Goal: Complete application form: Complete application form

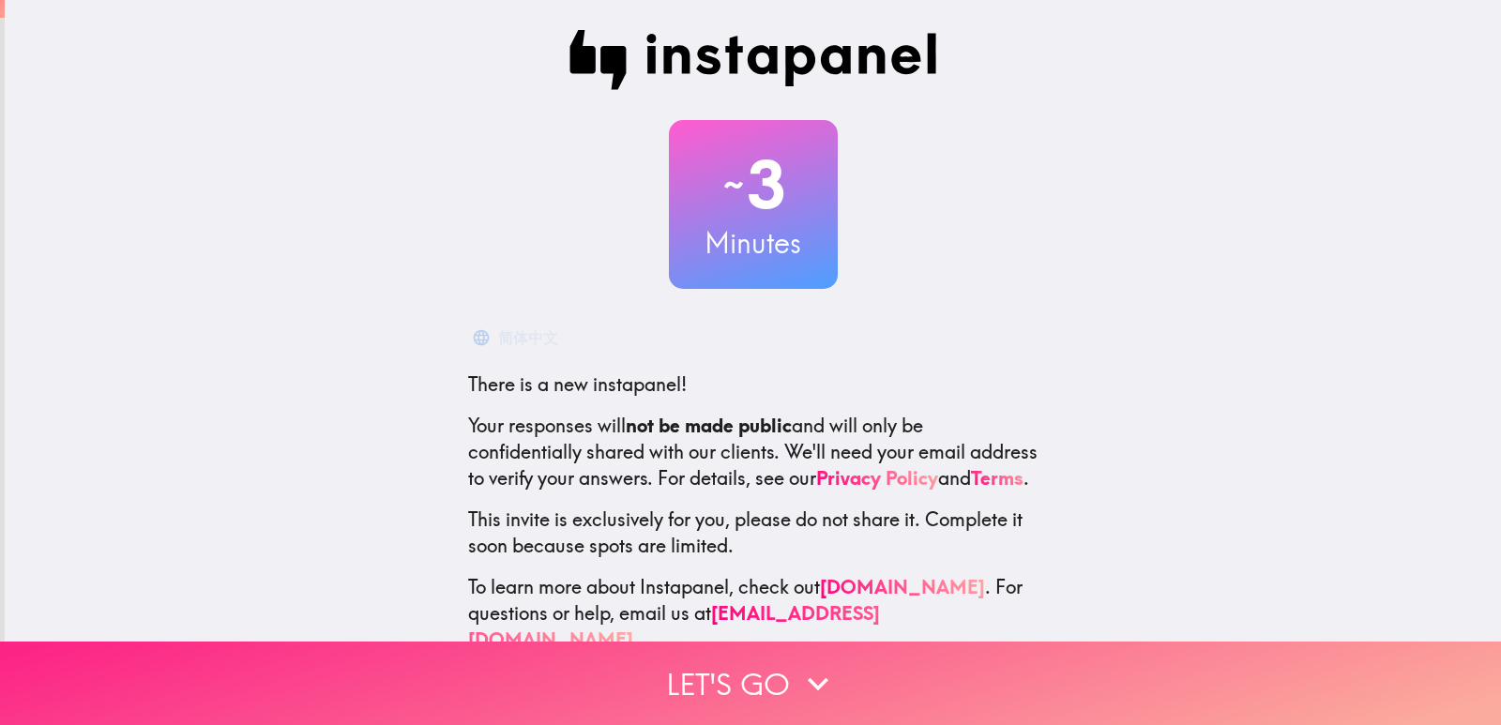
click at [763, 663] on button "Let's go" at bounding box center [750, 683] width 1501 height 83
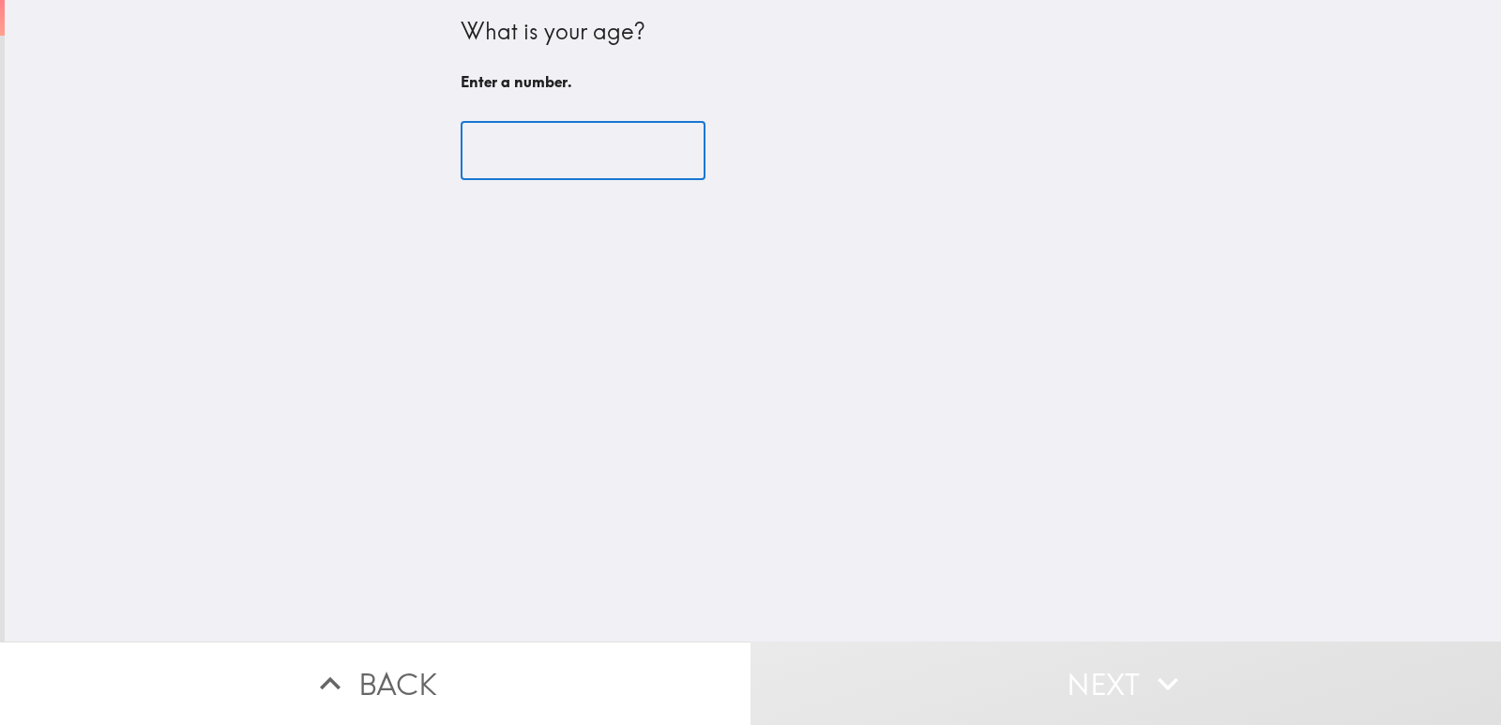
click at [501, 146] on input "number" at bounding box center [582, 151] width 245 height 58
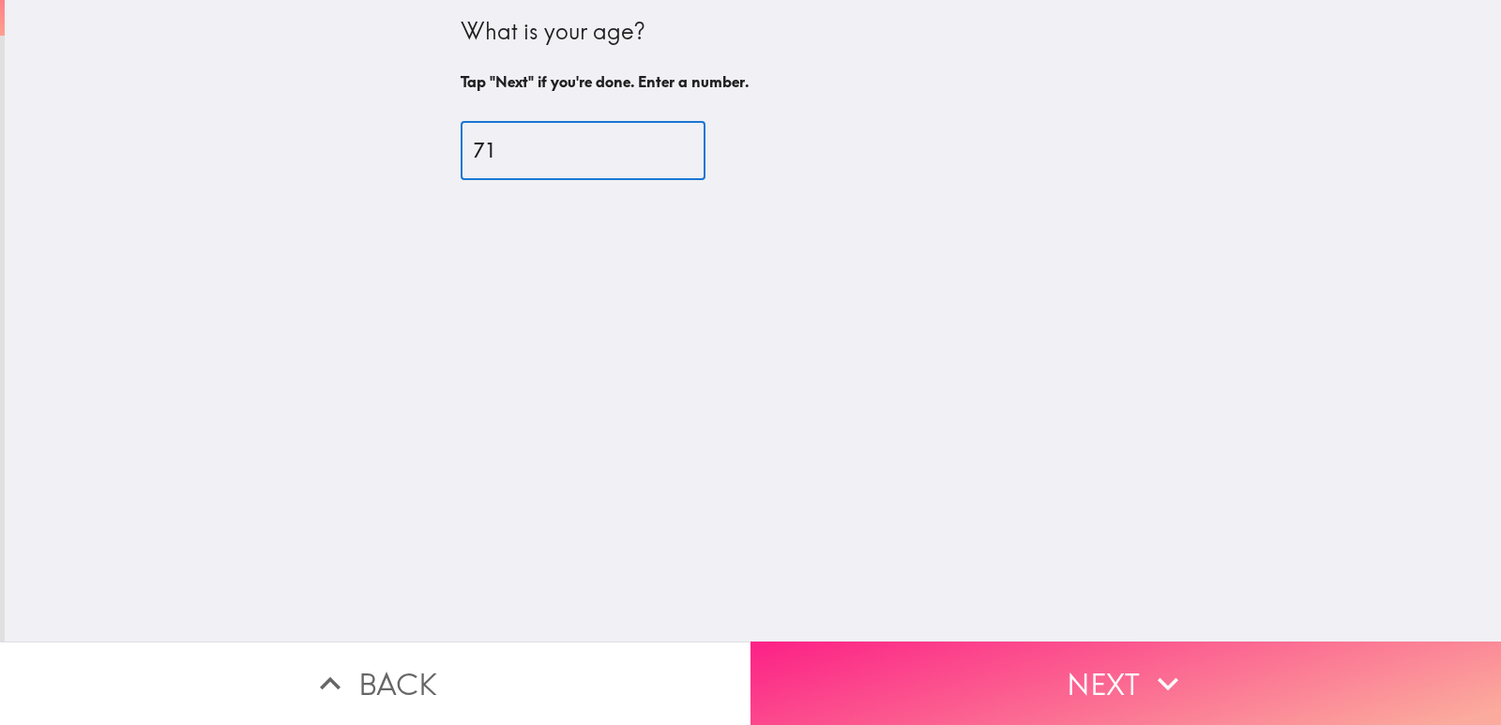
type input "71"
click at [1077, 672] on button "Next" at bounding box center [1125, 683] width 750 height 83
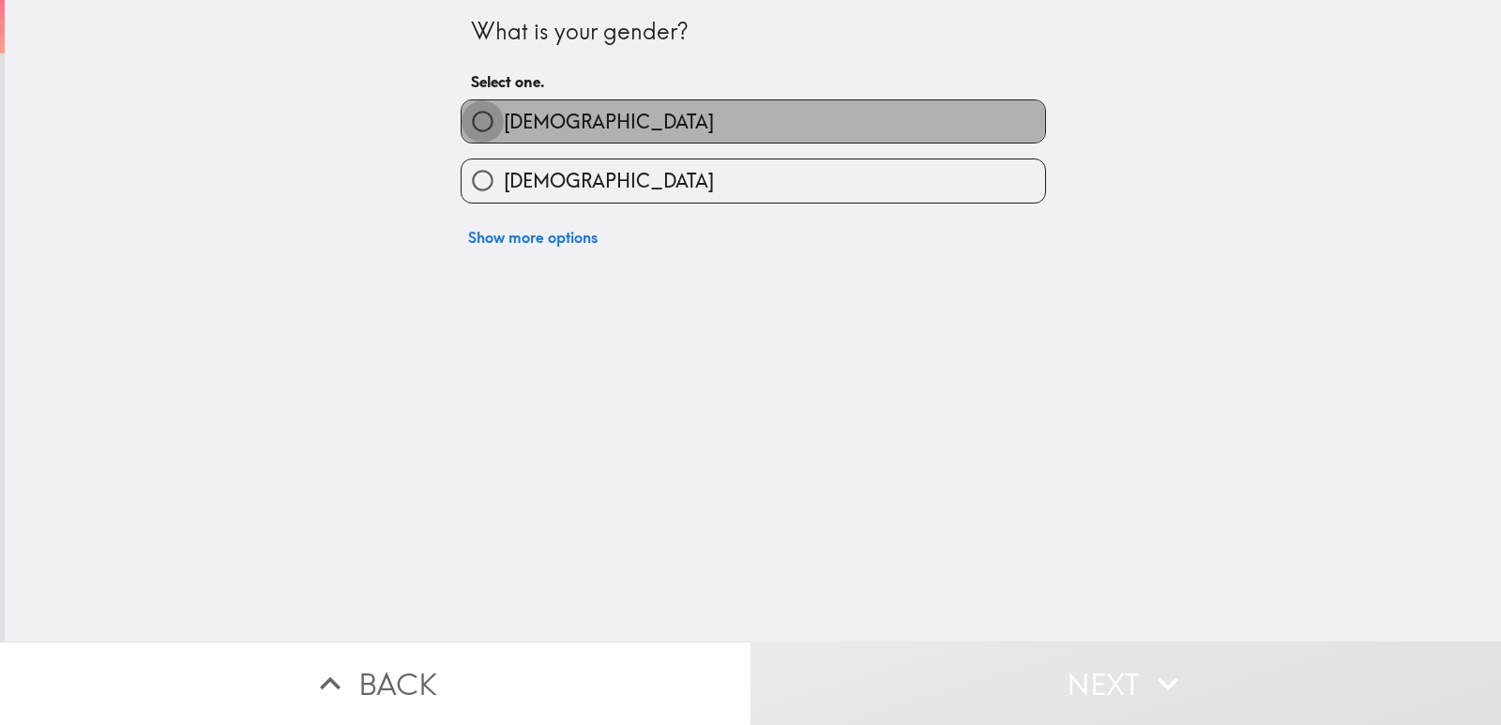
click at [467, 124] on input "[DEMOGRAPHIC_DATA]" at bounding box center [482, 121] width 42 height 42
radio input "true"
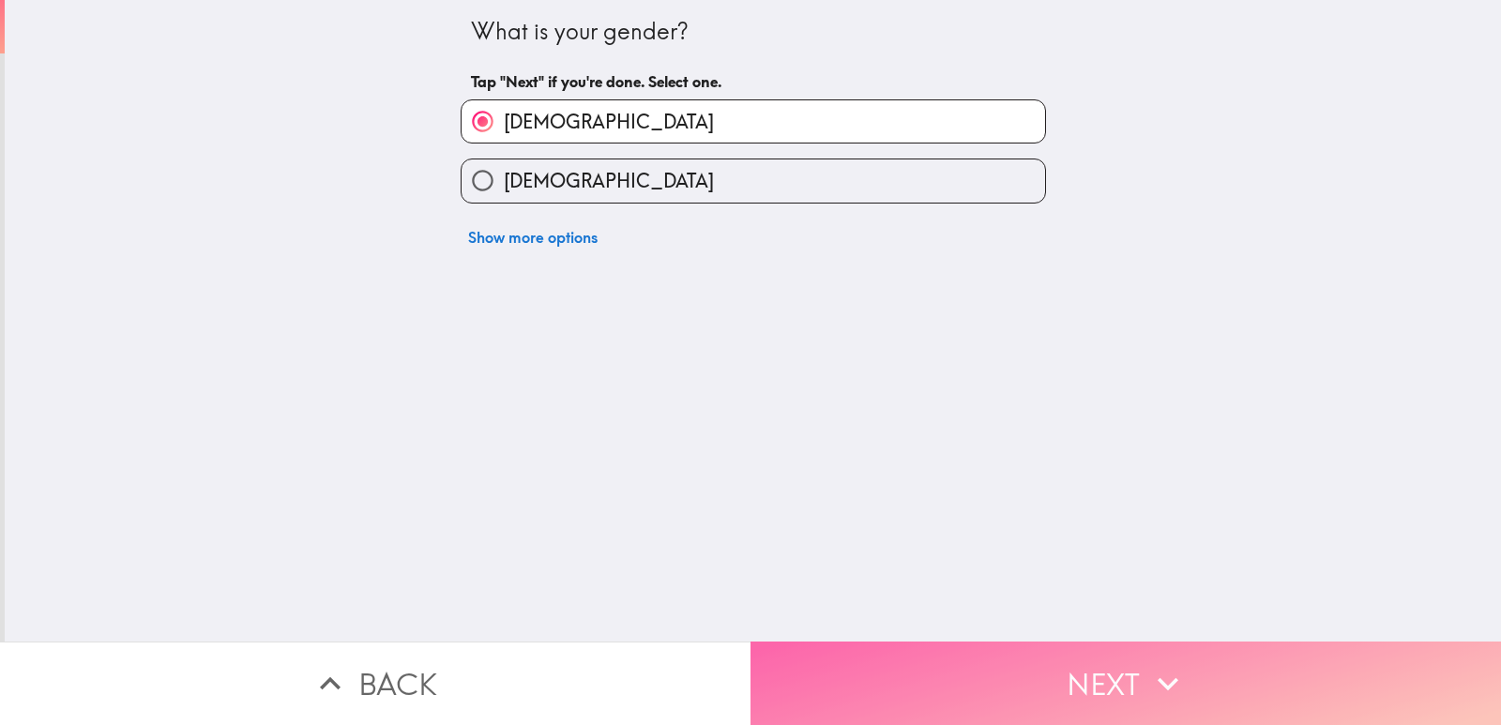
click at [1083, 671] on button "Next" at bounding box center [1125, 683] width 750 height 83
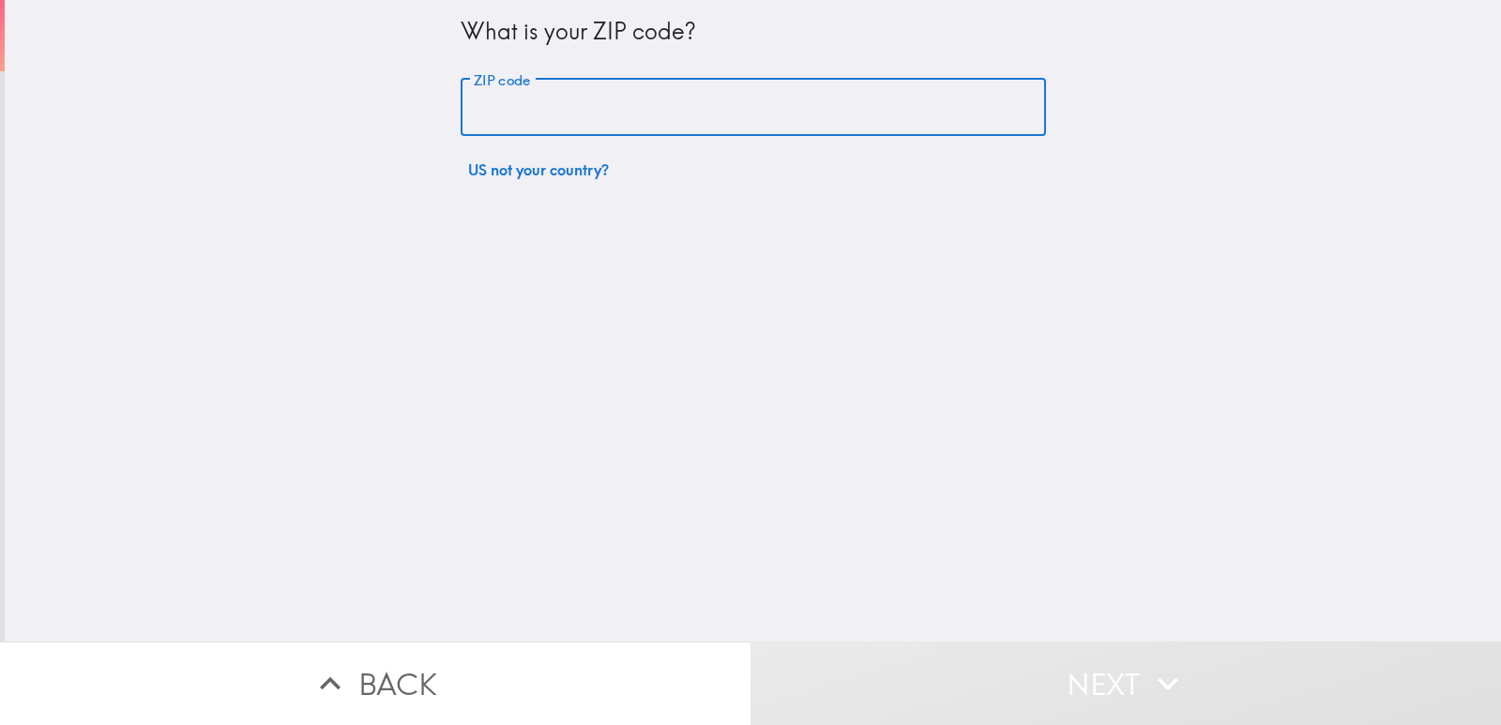
click at [482, 100] on input "ZIP code" at bounding box center [752, 108] width 585 height 58
type input "80227"
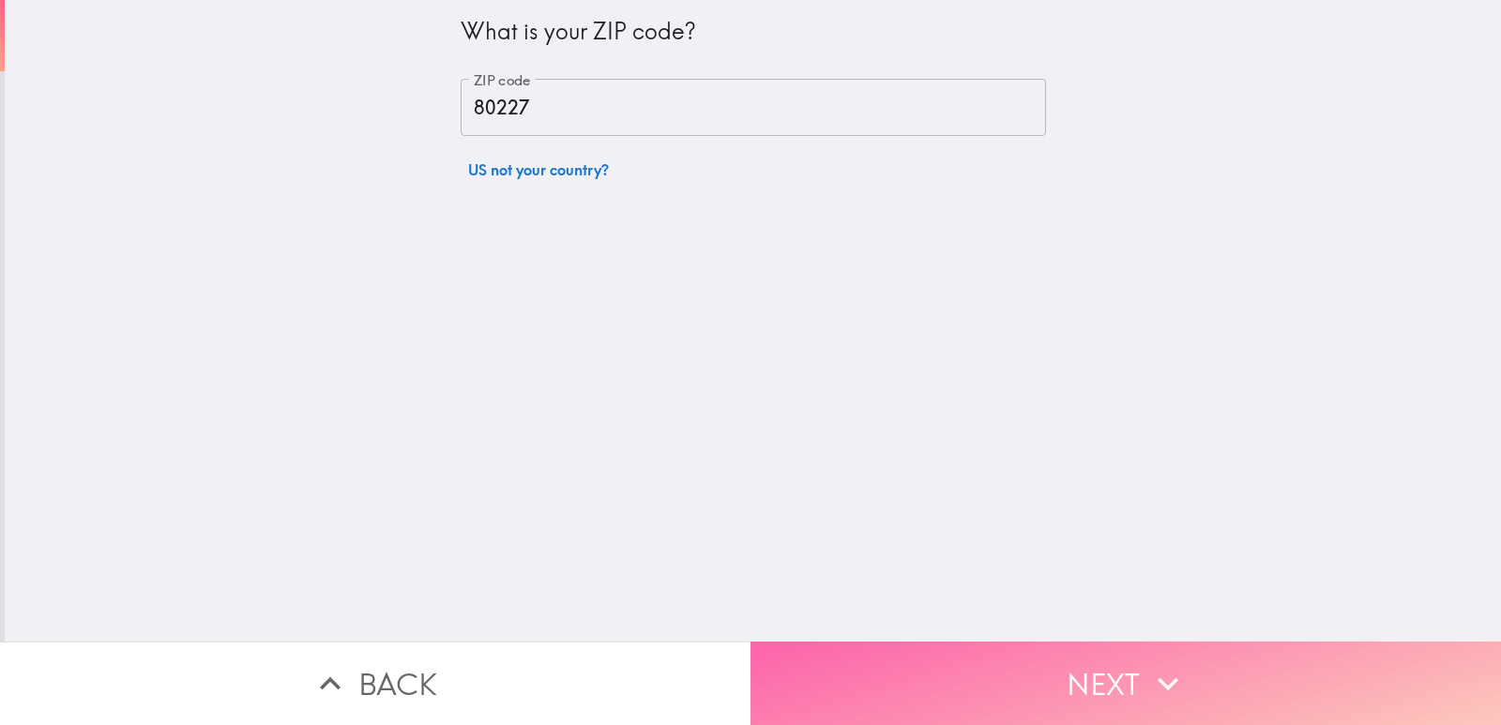
click at [1099, 657] on button "Next" at bounding box center [1125, 683] width 750 height 83
